Goal: Task Accomplishment & Management: Manage account settings

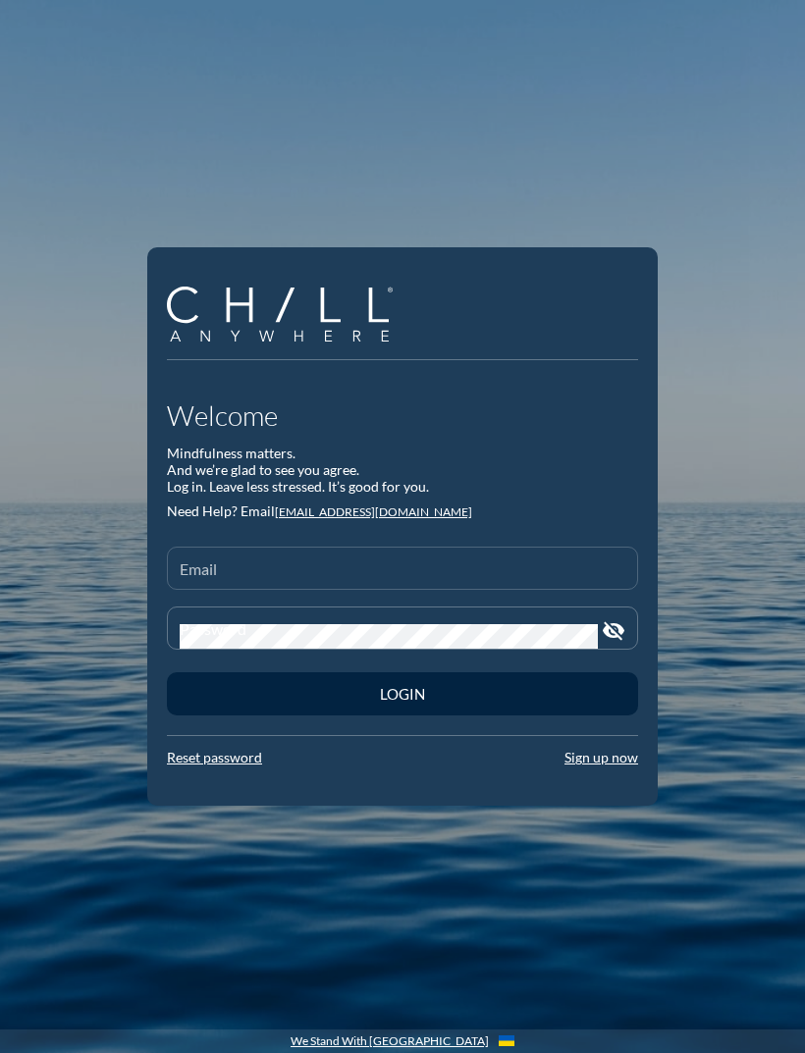
click at [223, 589] on input "Email" at bounding box center [403, 576] width 446 height 25
type input "[EMAIL_ADDRESS][DOMAIN_NAME]"
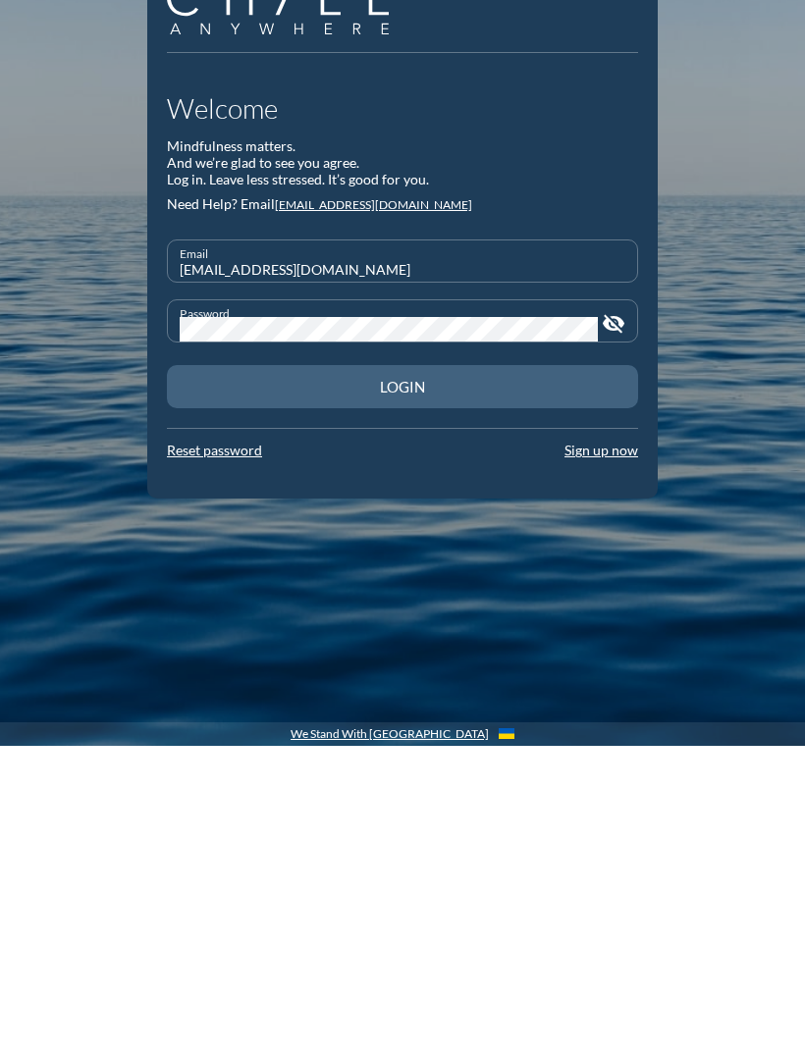
click at [411, 672] on button "Login" at bounding box center [402, 693] width 471 height 43
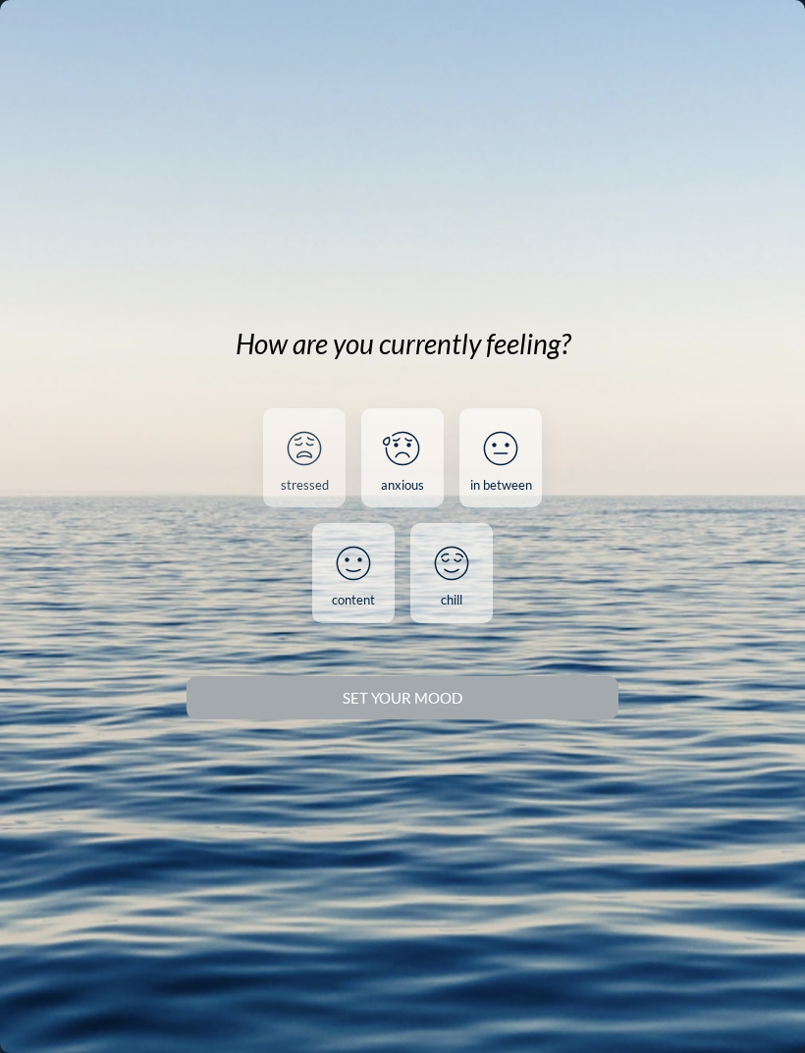
click at [305, 474] on icon at bounding box center [304, 448] width 51 height 51
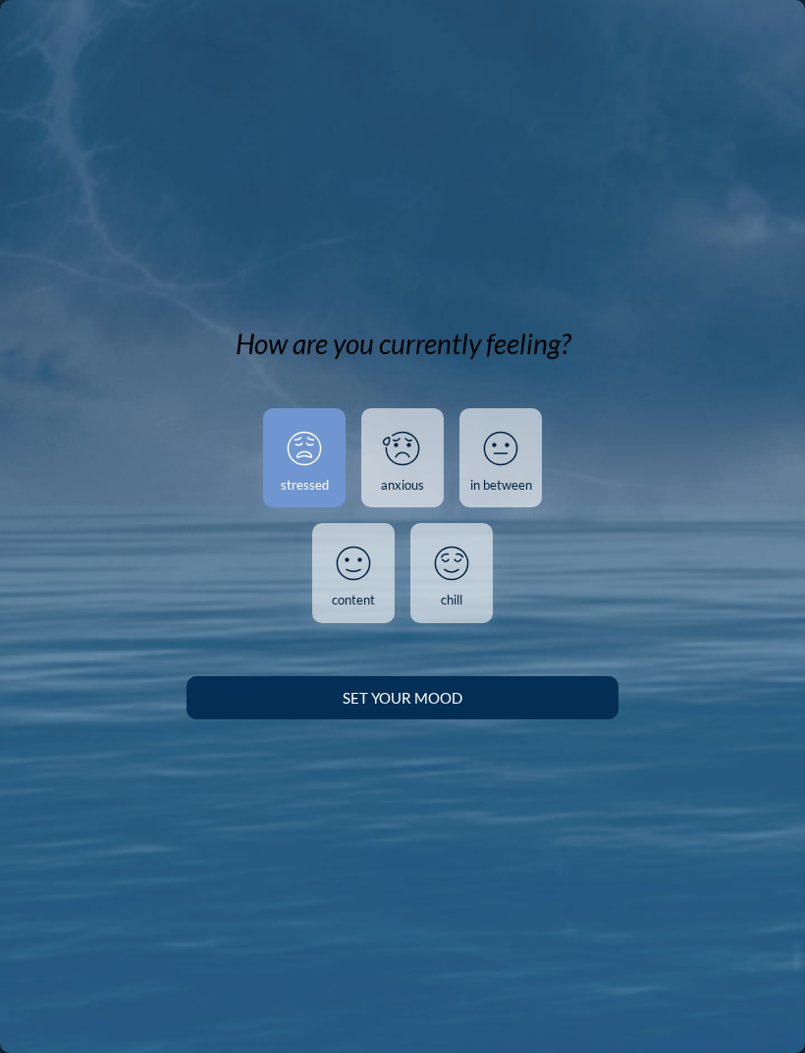
click at [429, 707] on div "Set your Mood" at bounding box center [402, 698] width 363 height 18
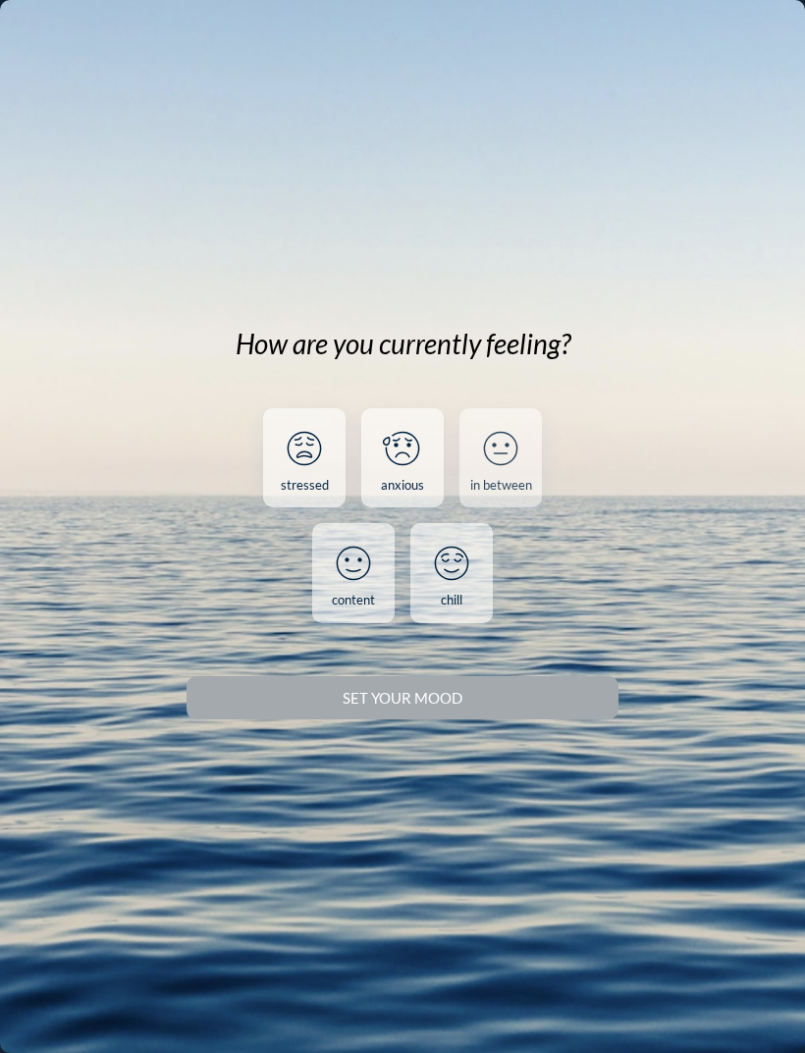
click at [494, 474] on icon at bounding box center [500, 448] width 51 height 51
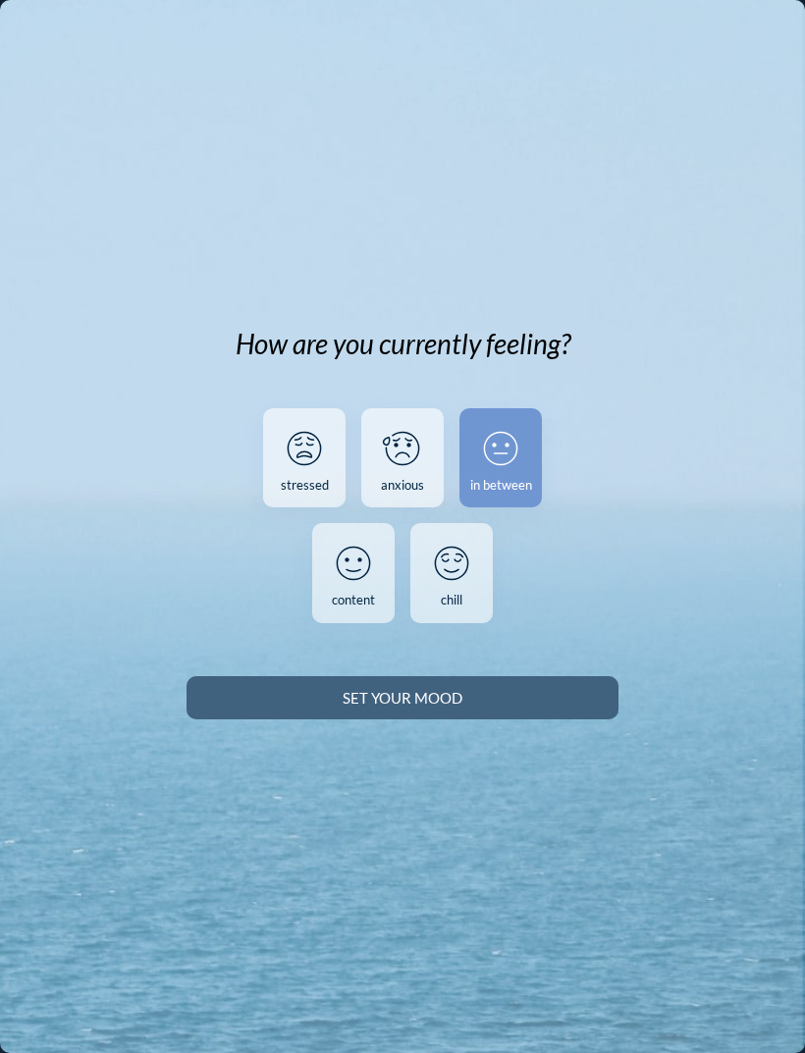
click at [432, 719] on button "Set your Mood" at bounding box center [402, 697] width 432 height 43
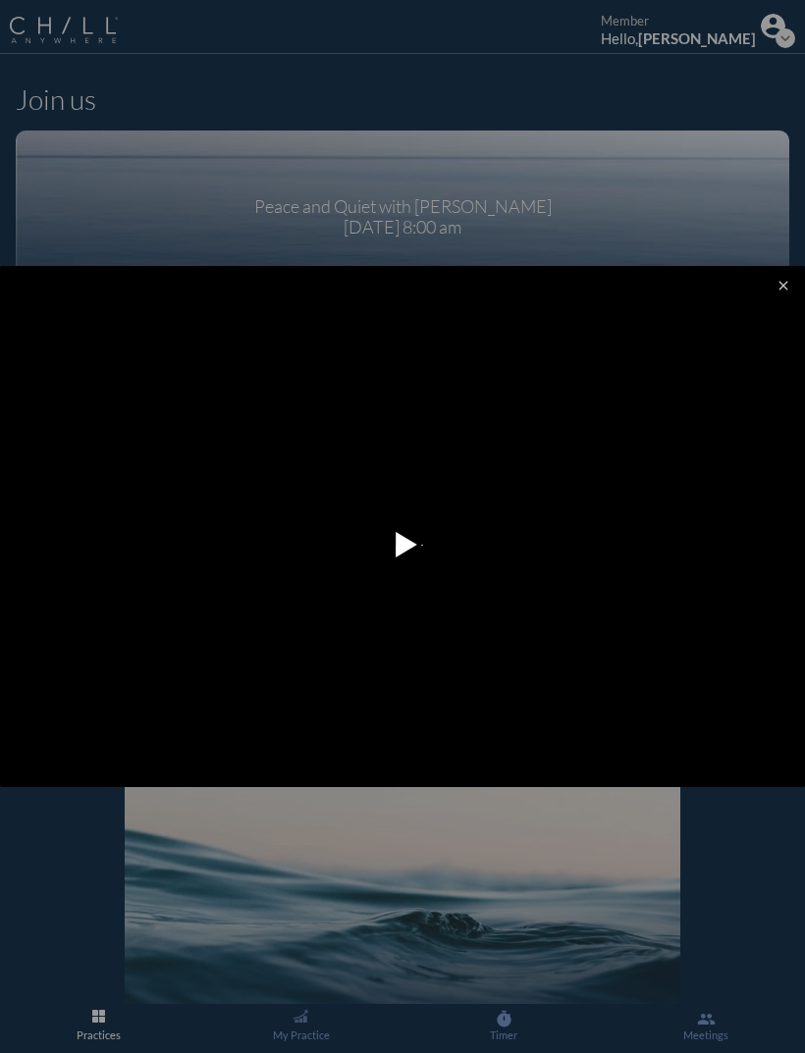
click at [774, 41] on div at bounding box center [402, 526] width 805 height 1053
click at [786, 42] on div at bounding box center [402, 526] width 805 height 1053
click at [776, 29] on div at bounding box center [402, 526] width 805 height 1053
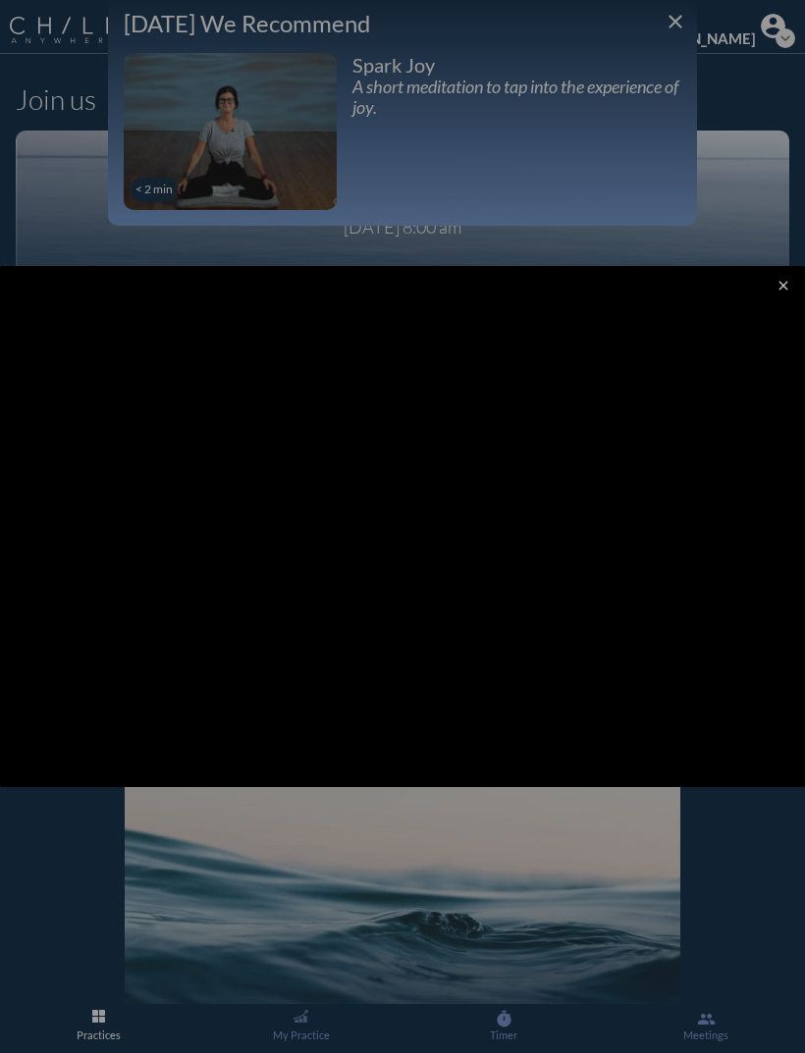
click at [35, 676] on video at bounding box center [402, 529] width 805 height 527
click at [36, 752] on video at bounding box center [402, 529] width 805 height 527
click at [40, 799] on pjsdiv at bounding box center [33, 807] width 34 height 34
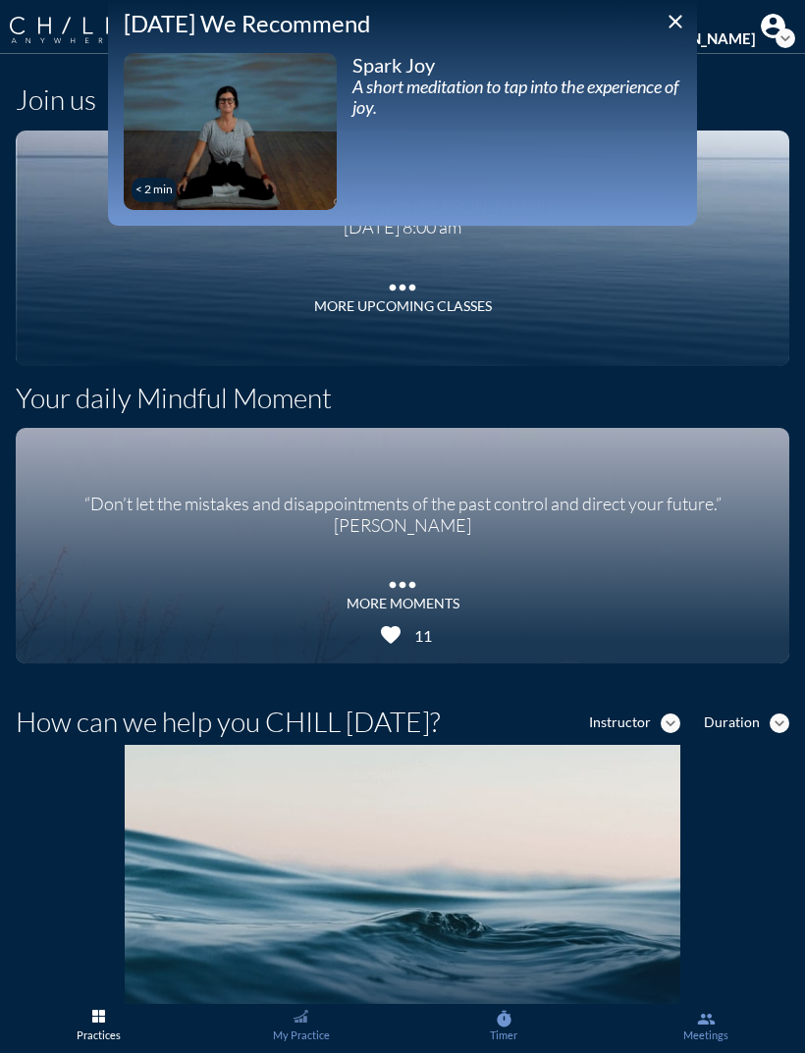
click at [666, 23] on icon "close" at bounding box center [675, 22] width 24 height 24
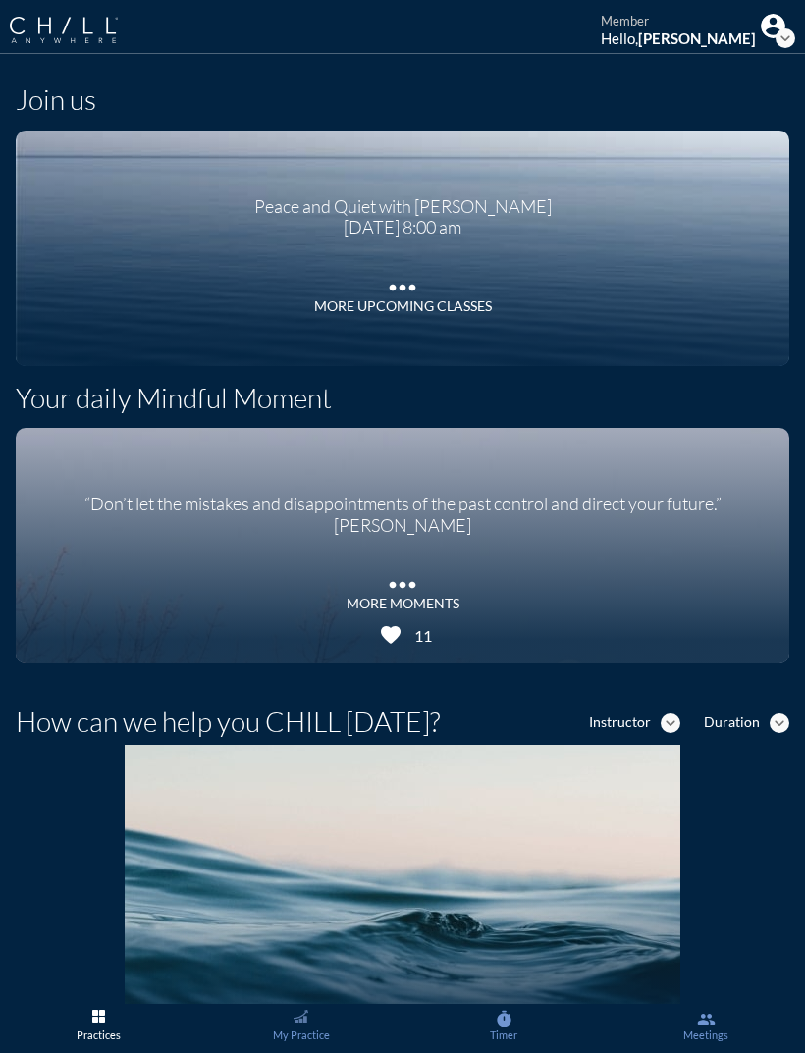
click at [690, 45] on strong "[PERSON_NAME]" at bounding box center [697, 38] width 118 height 18
click at [790, 43] on icon "expand_more" at bounding box center [785, 38] width 20 height 20
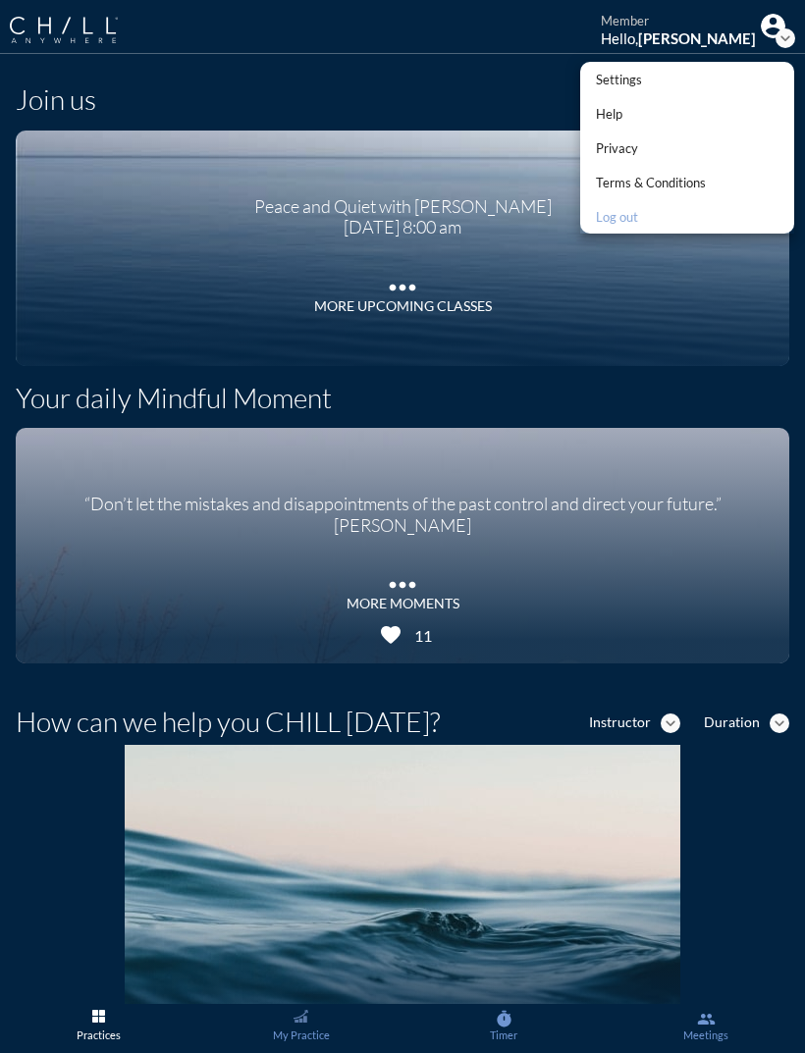
click at [621, 220] on div "Log out" at bounding box center [651, 217] width 110 height 24
